Goal: Information Seeking & Learning: Learn about a topic

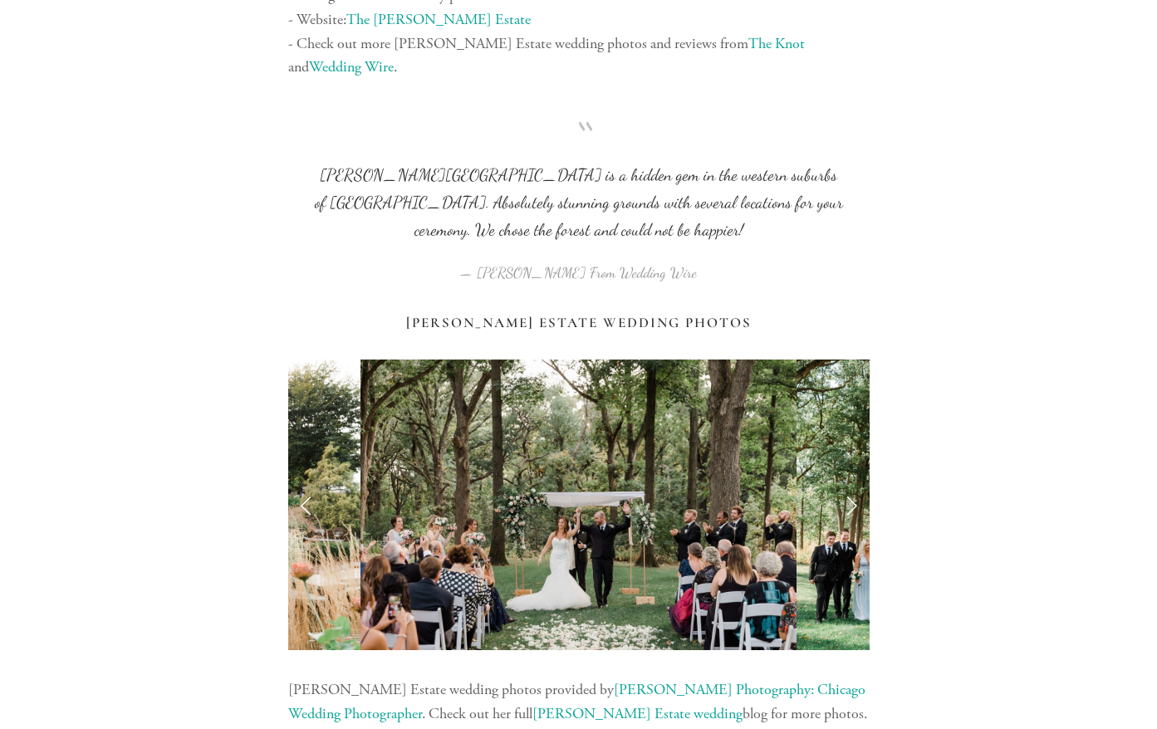
scroll to position [1484, 0]
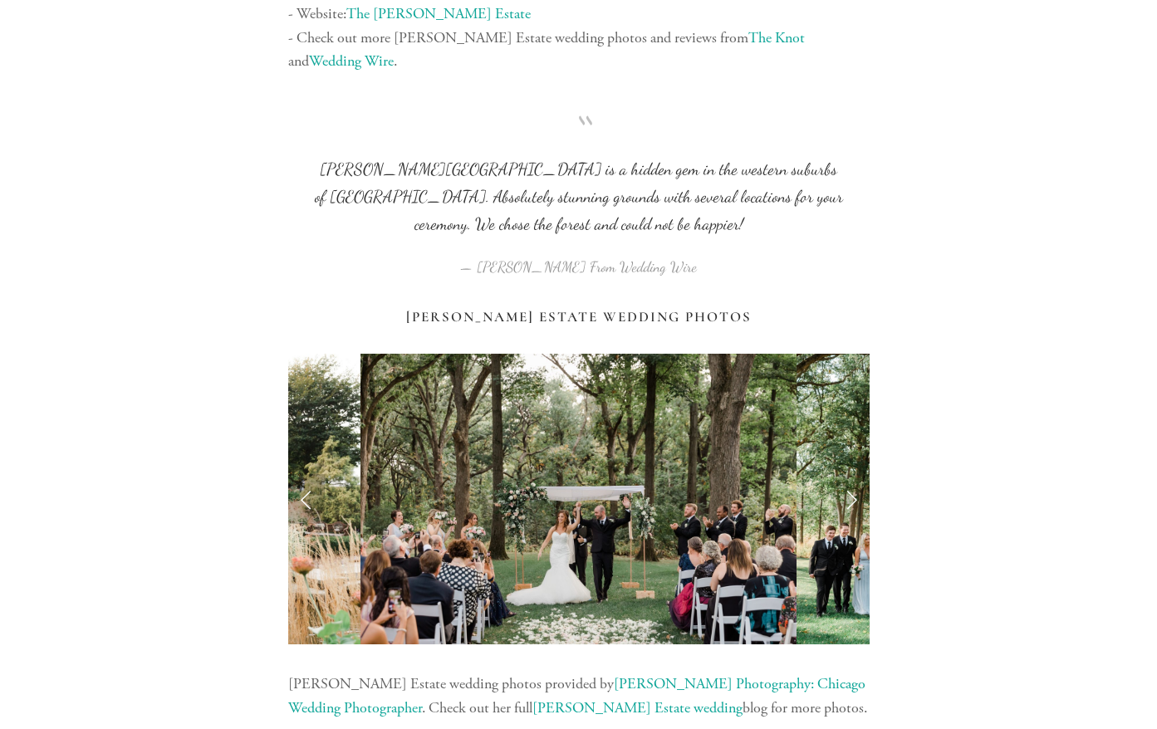
click at [304, 474] on link "Previous Slide" at bounding box center [306, 499] width 37 height 50
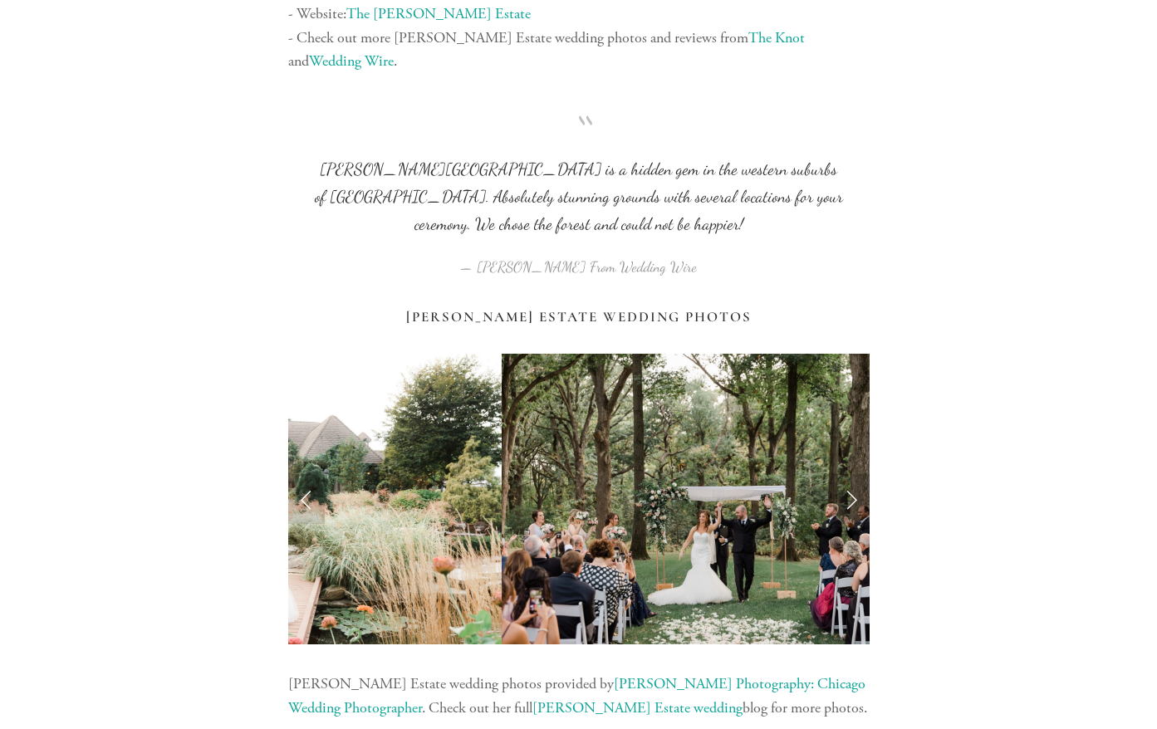
click at [847, 474] on link "Next Slide" at bounding box center [851, 499] width 37 height 50
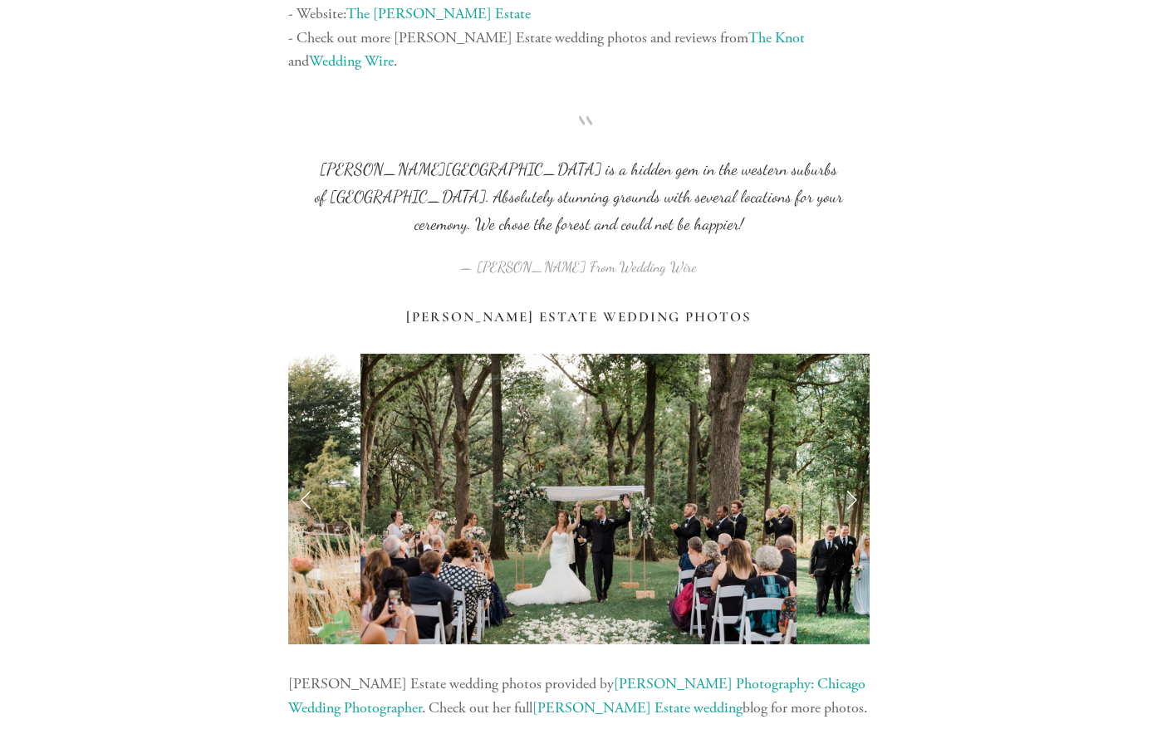
click at [847, 474] on link "Next Slide" at bounding box center [851, 499] width 37 height 50
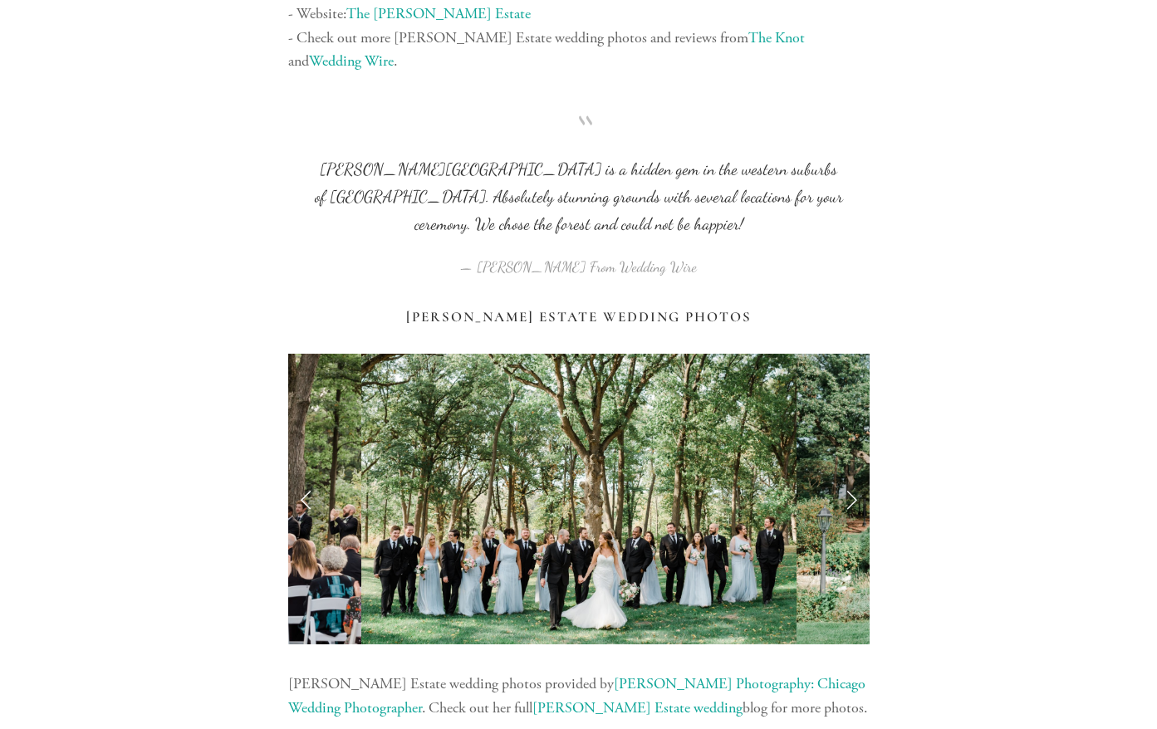
click at [847, 474] on link "Next Slide" at bounding box center [851, 499] width 37 height 50
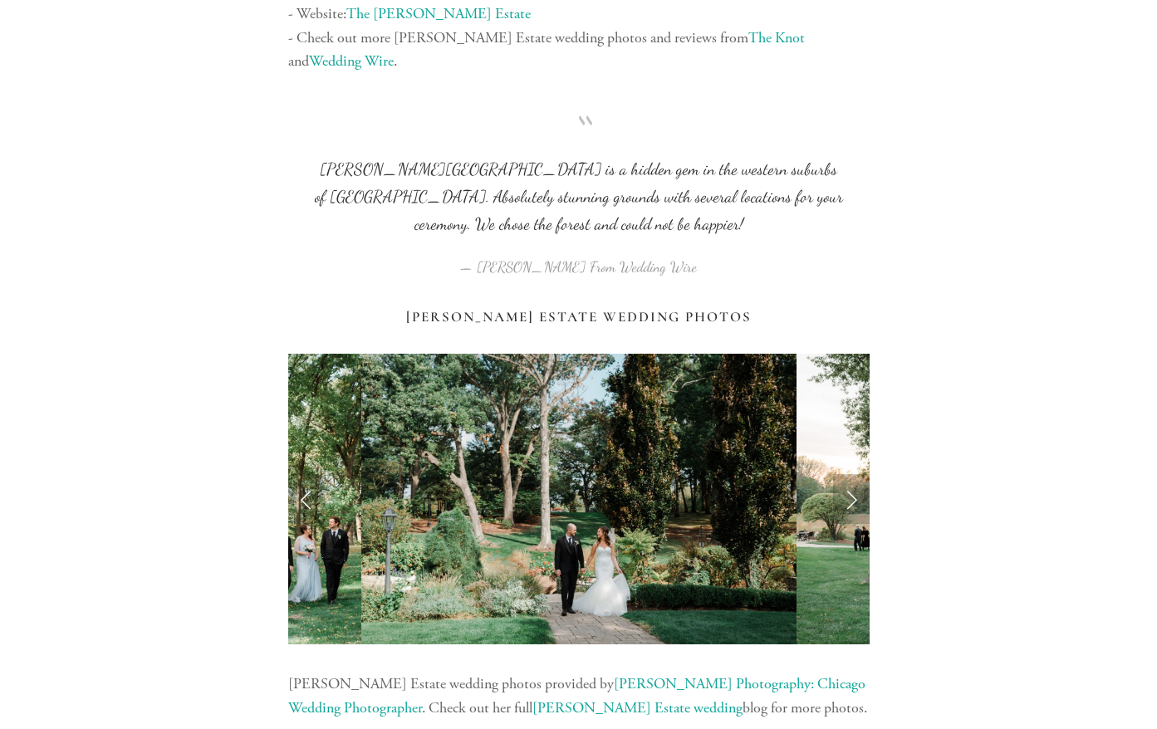
click at [847, 474] on link "Next Slide" at bounding box center [851, 499] width 37 height 50
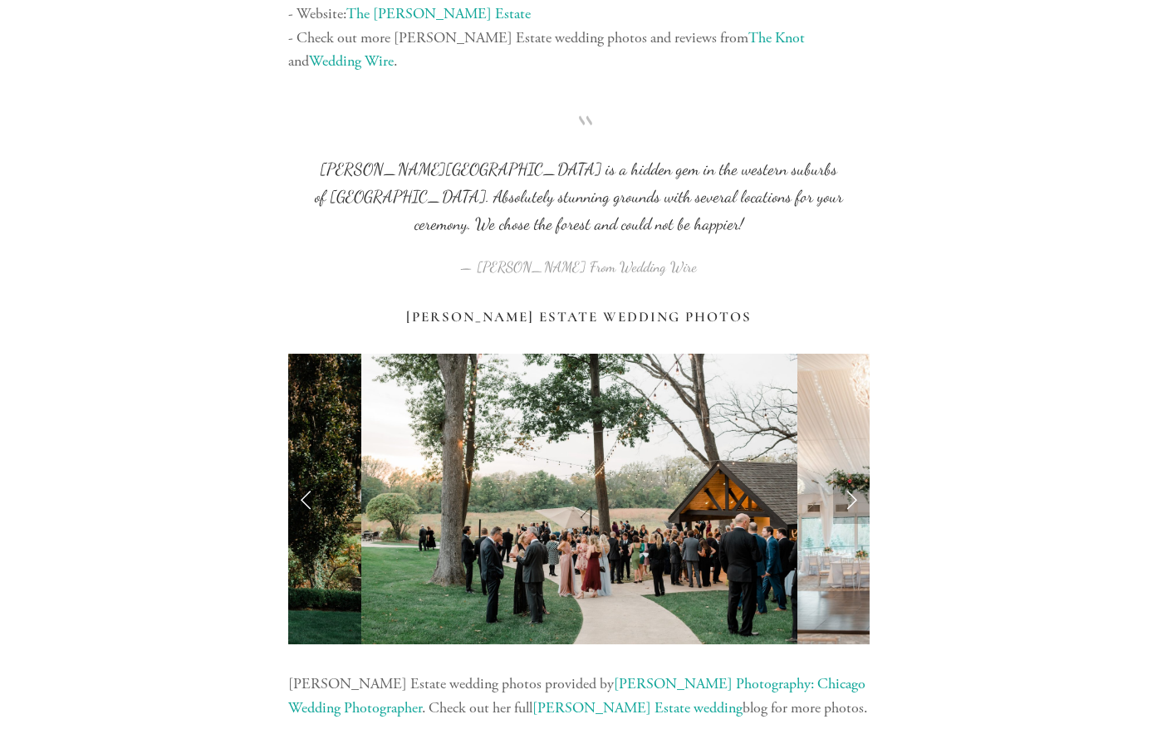
click at [847, 474] on link "Next Slide" at bounding box center [851, 499] width 37 height 50
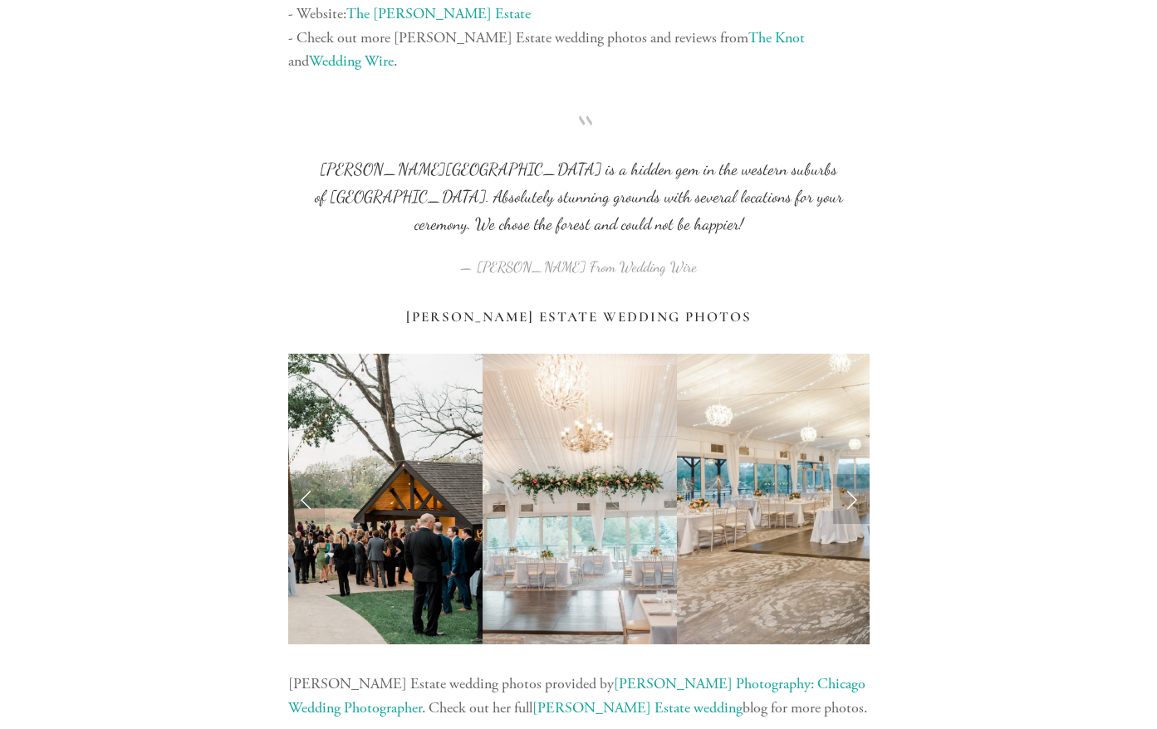
click at [847, 474] on link "Next Slide" at bounding box center [851, 499] width 37 height 50
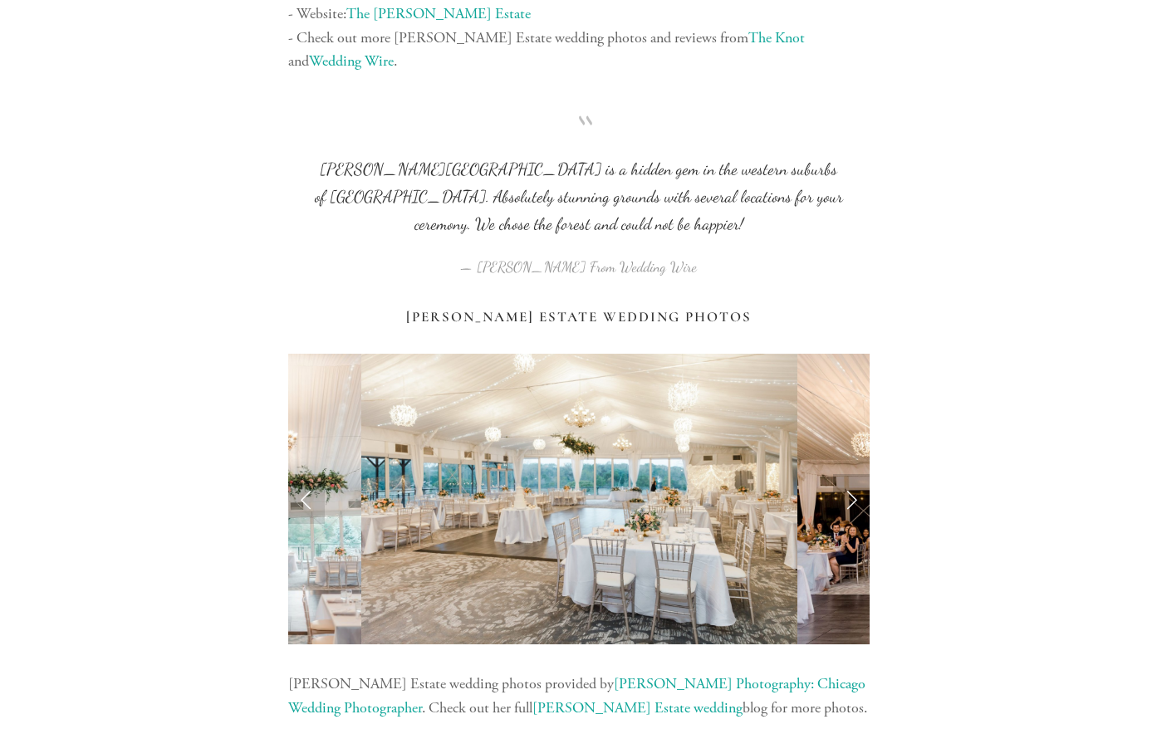
click at [847, 474] on link "Next Slide" at bounding box center [851, 499] width 37 height 50
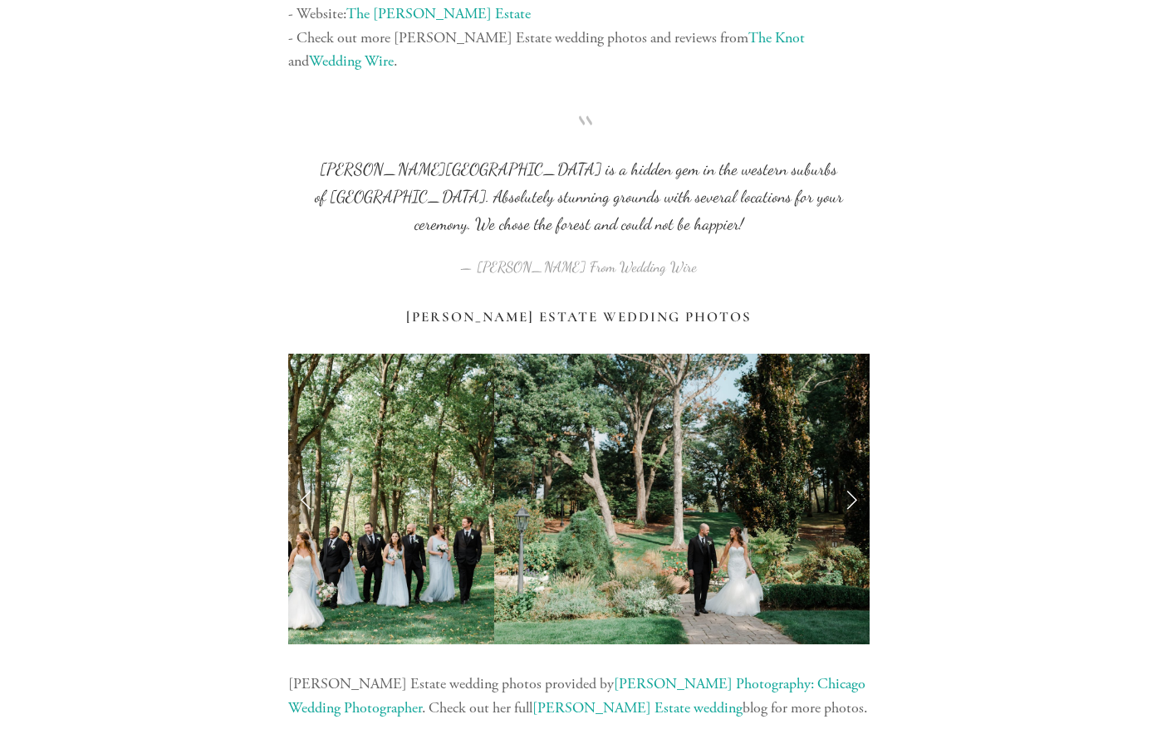
click at [847, 474] on link "Next Slide" at bounding box center [851, 499] width 37 height 50
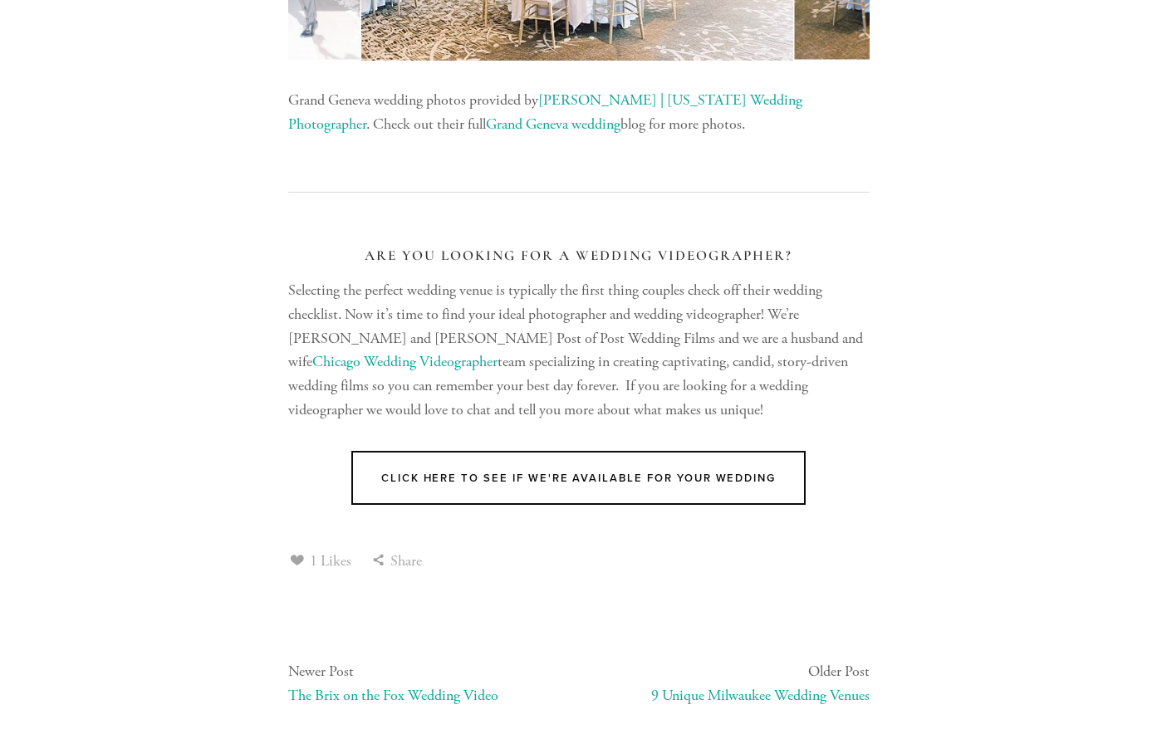
scroll to position [13286, 0]
